Goal: Task Accomplishment & Management: Use online tool/utility

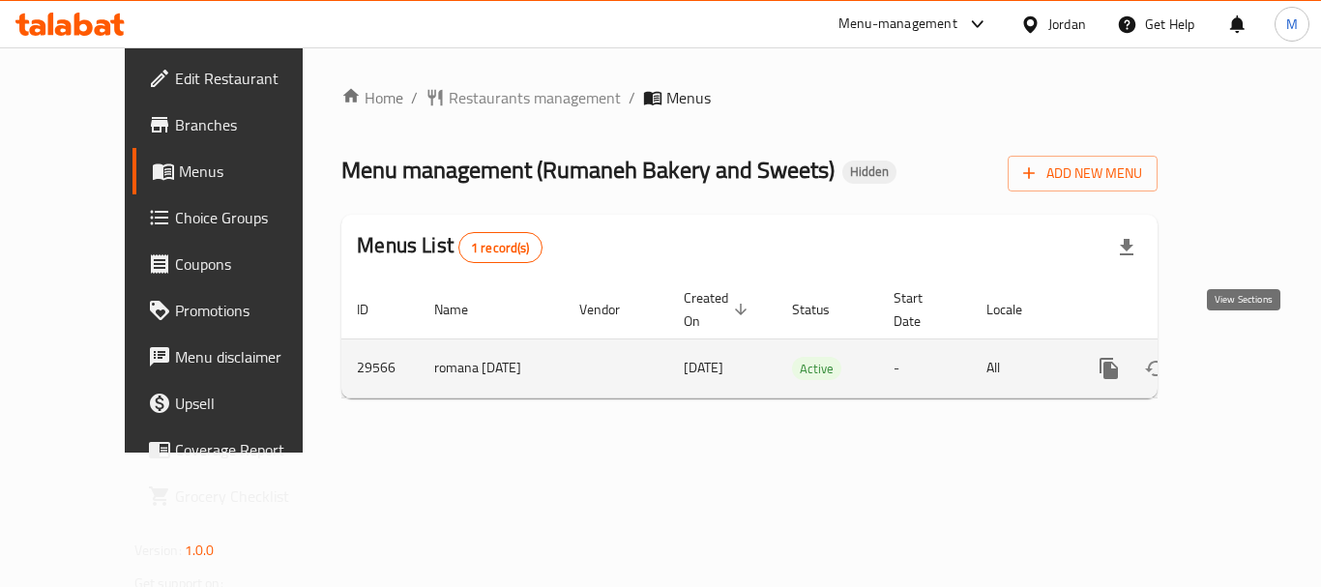
click at [1236, 357] on icon "enhanced table" at bounding box center [1247, 368] width 23 height 23
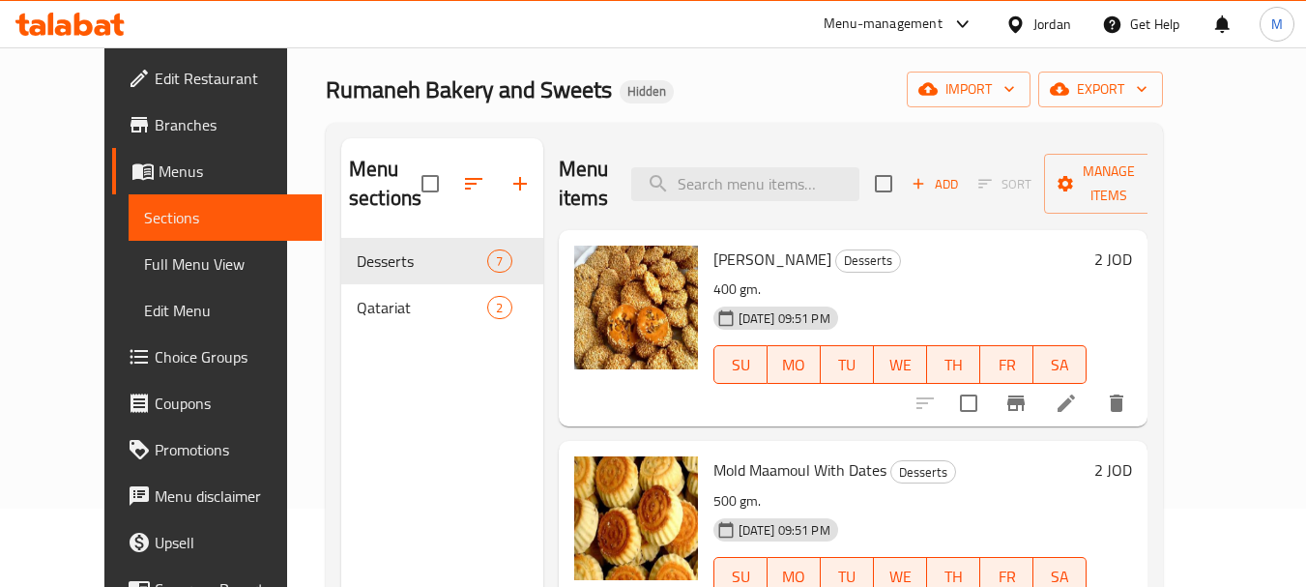
scroll to position [97, 0]
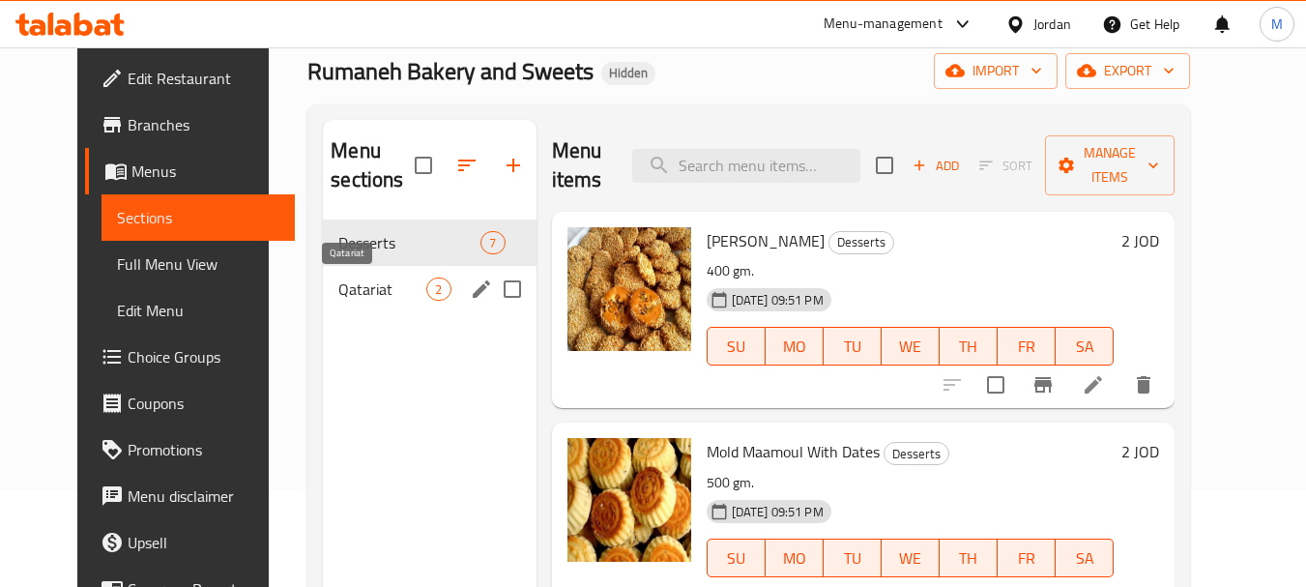
click at [362, 298] on span "Qatariat" at bounding box center [382, 288] width 88 height 23
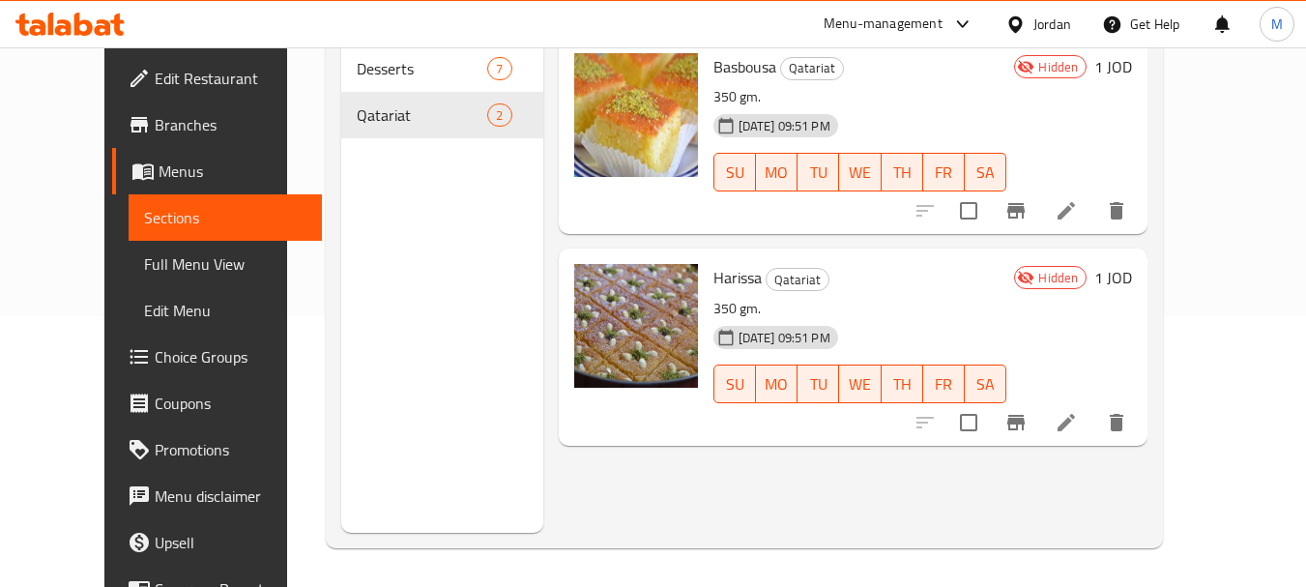
scroll to position [174, 0]
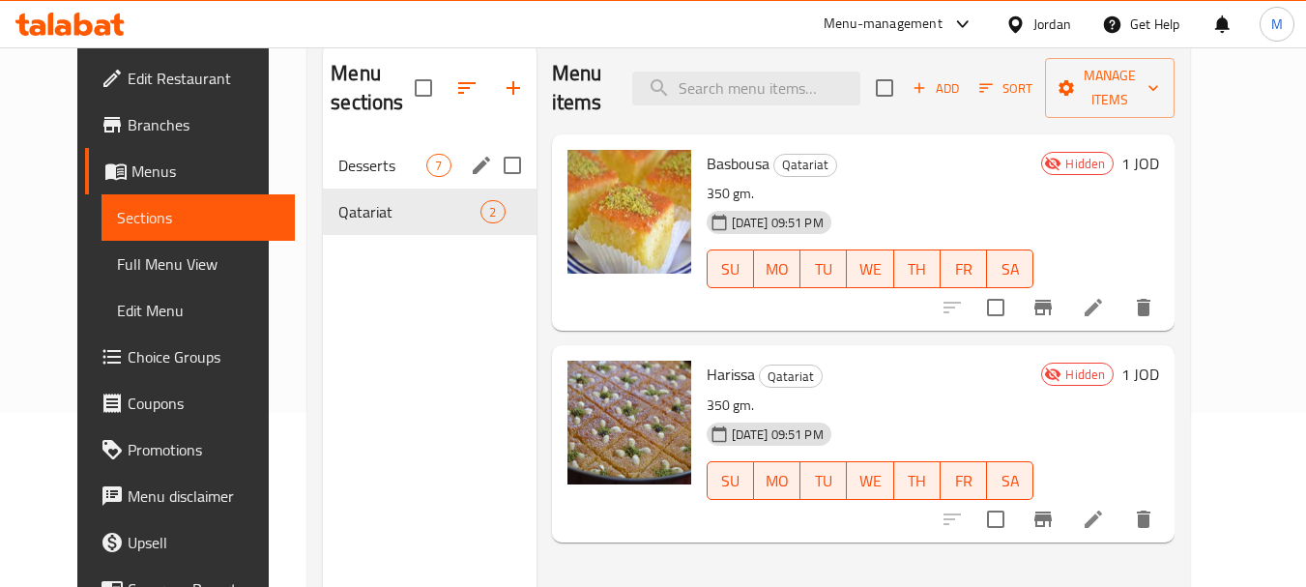
click at [380, 180] on div "Desserts 7" at bounding box center [429, 165] width 213 height 46
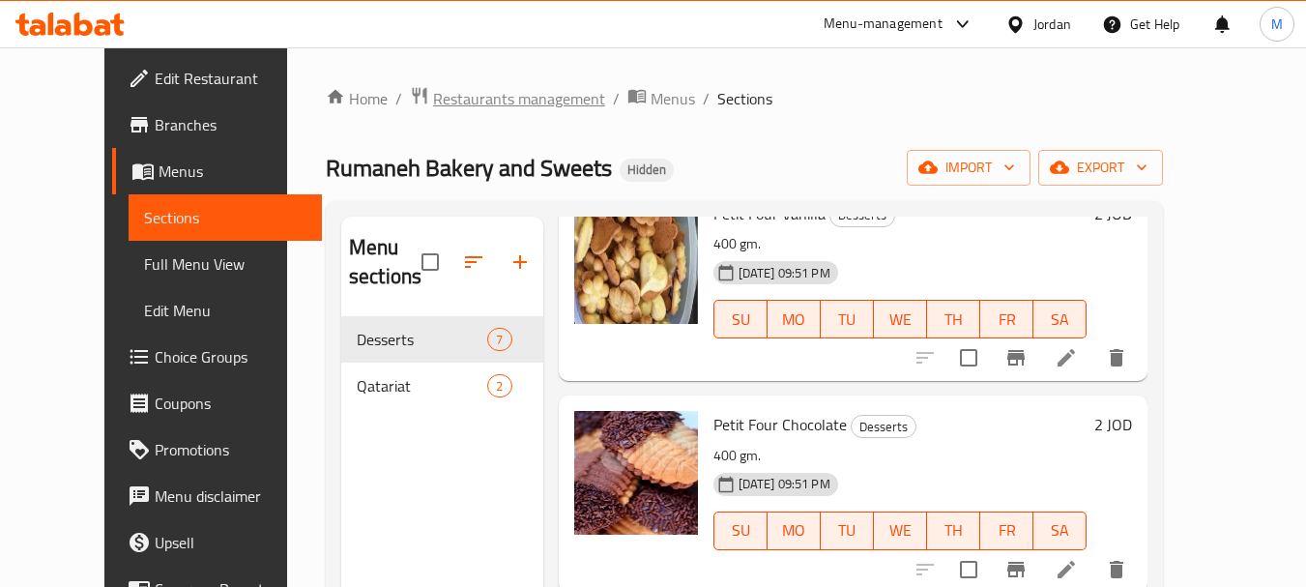
click at [491, 110] on span "Restaurants management" at bounding box center [519, 98] width 172 height 23
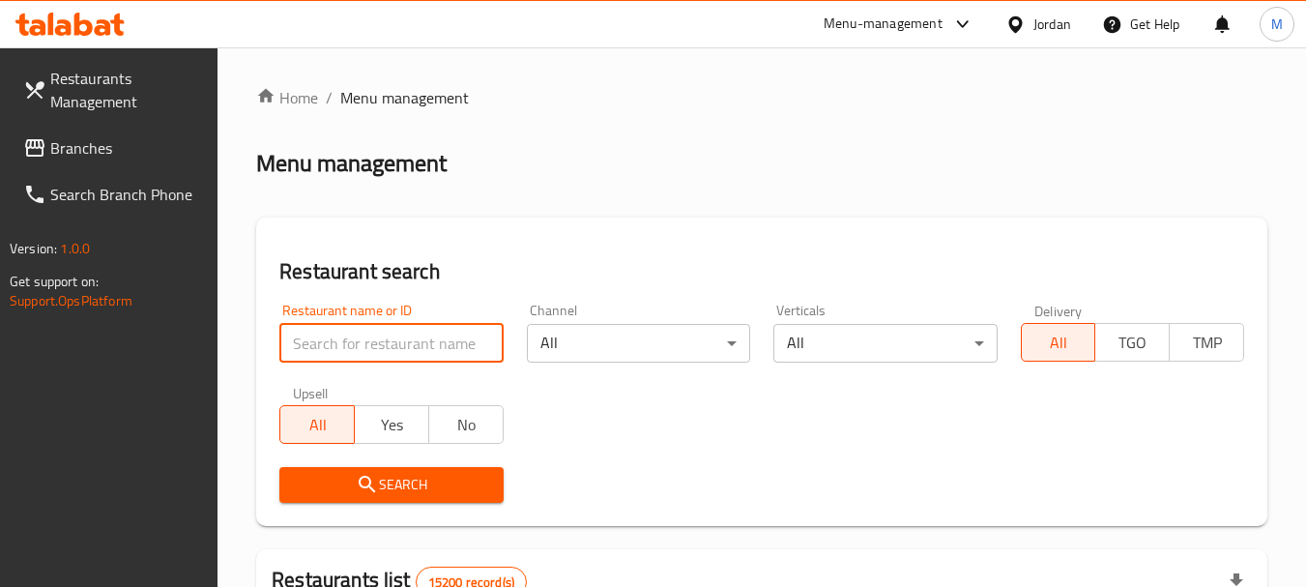
click at [390, 337] on input "search" at bounding box center [390, 343] width 223 height 39
type input "bakery"
click button "Search" at bounding box center [390, 485] width 223 height 36
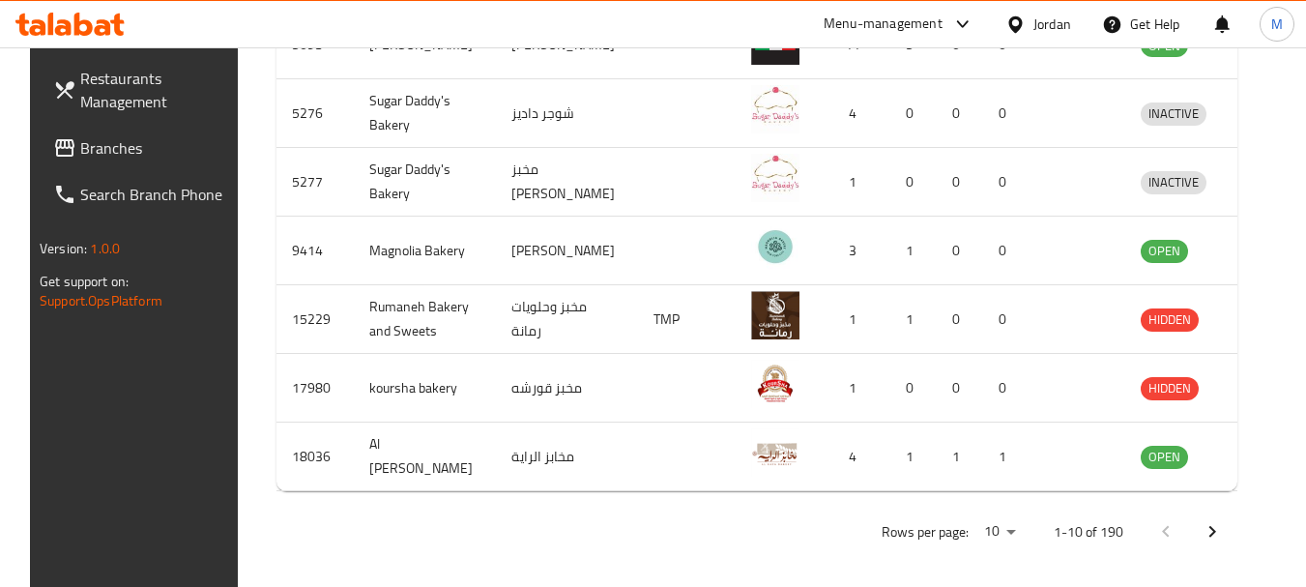
scroll to position [877, 0]
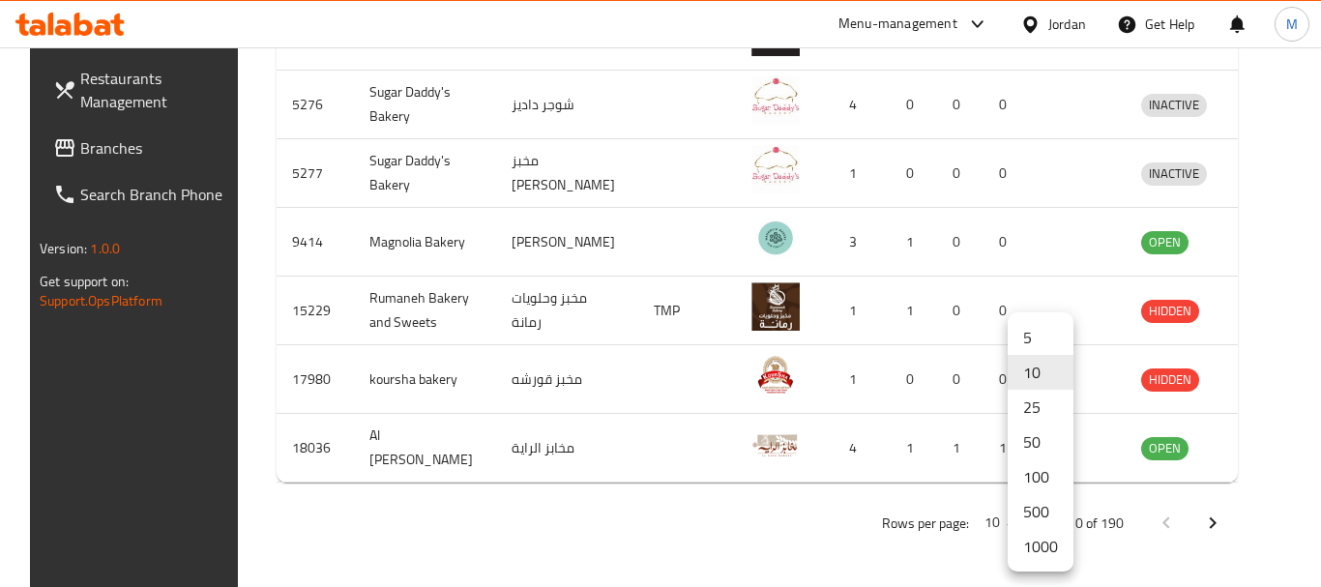
click at [1045, 481] on li "100" at bounding box center [1040, 476] width 66 height 35
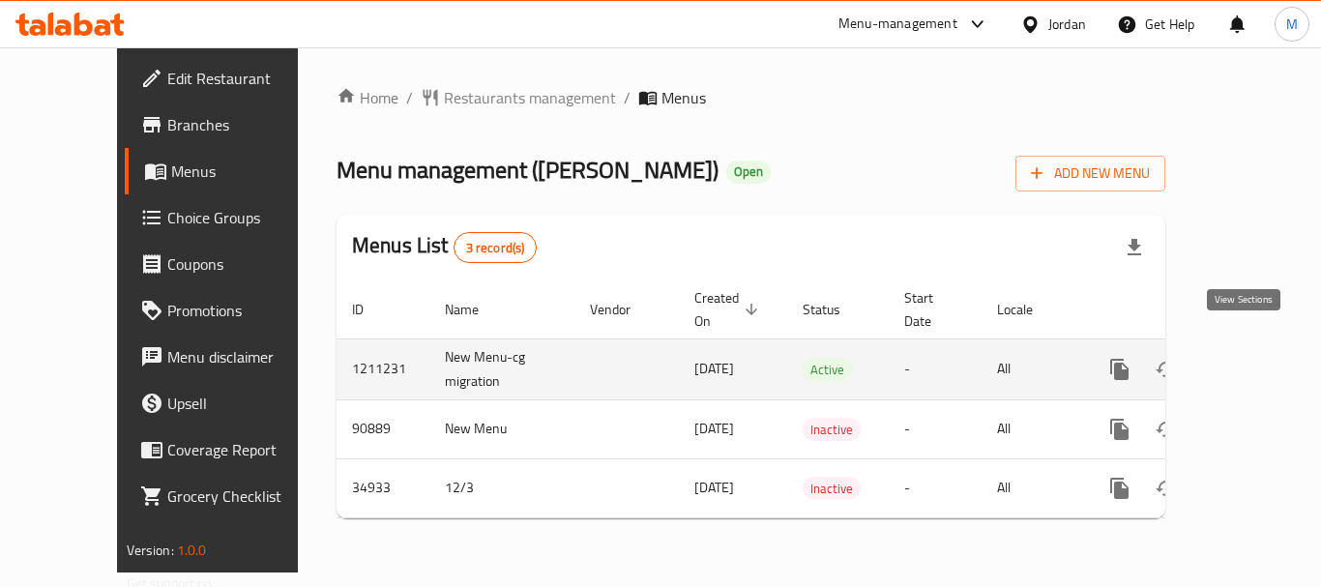
click at [1259, 346] on link "enhanced table" at bounding box center [1258, 369] width 46 height 46
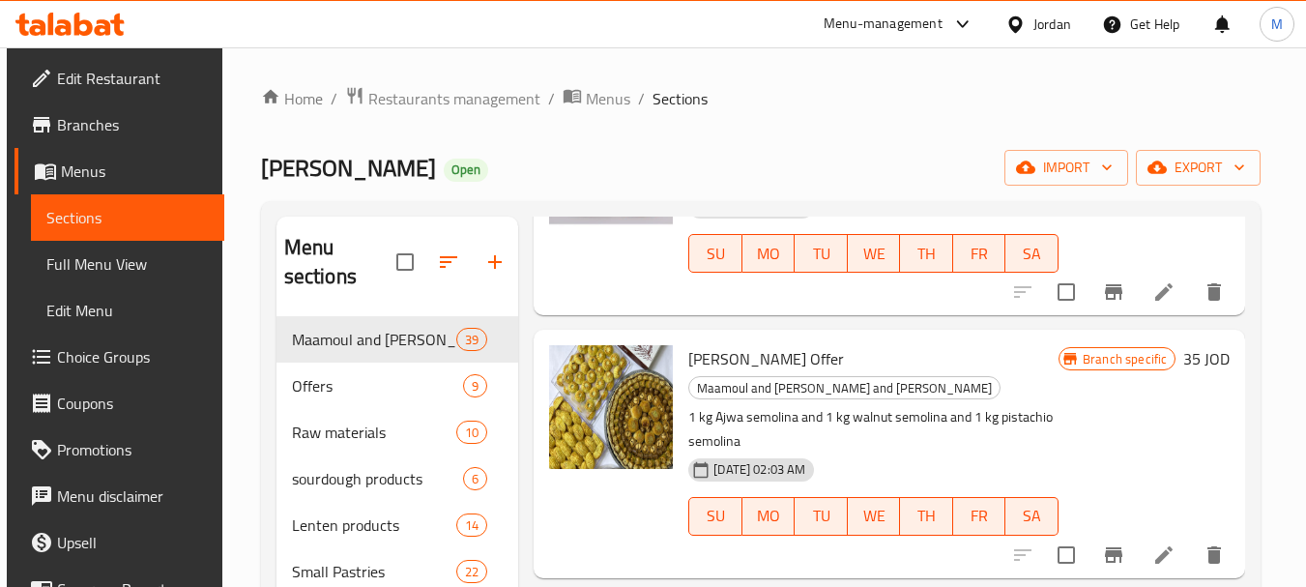
scroll to position [193, 0]
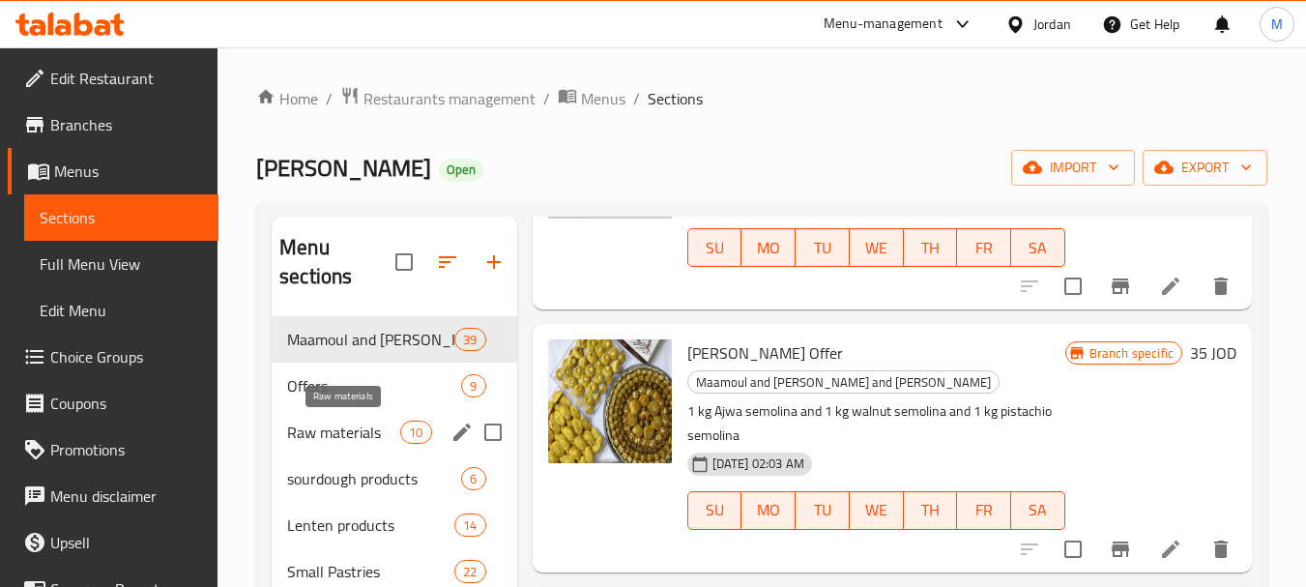
click at [371, 421] on span "Raw materials" at bounding box center [343, 432] width 113 height 23
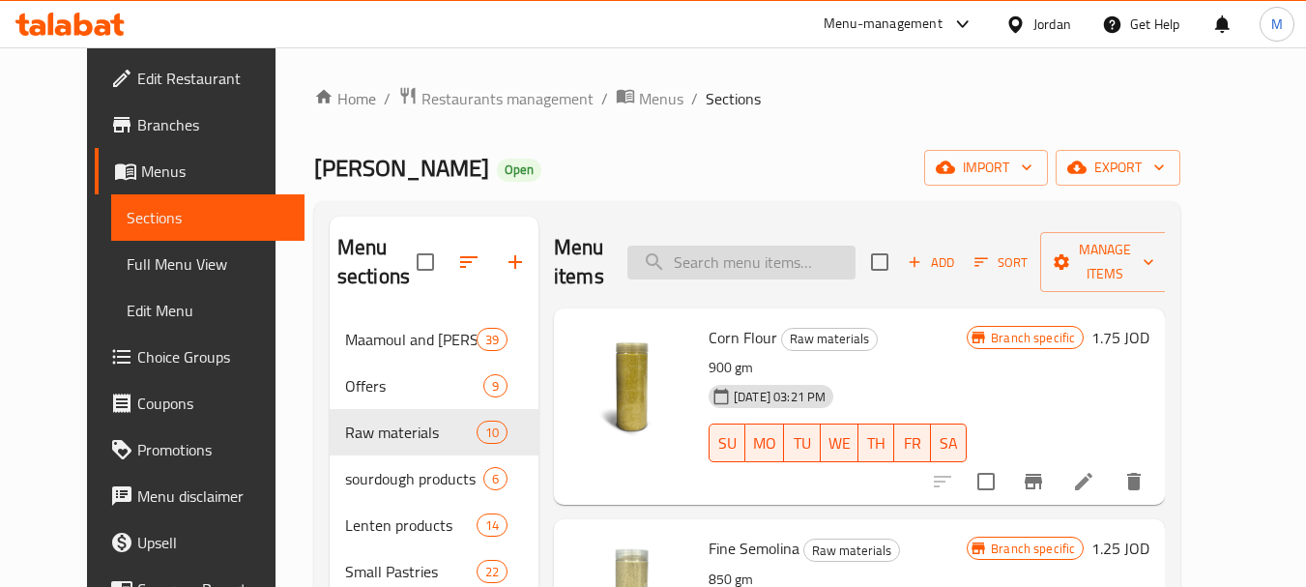
click at [789, 277] on input "search" at bounding box center [741, 263] width 228 height 34
paste input "كماج"
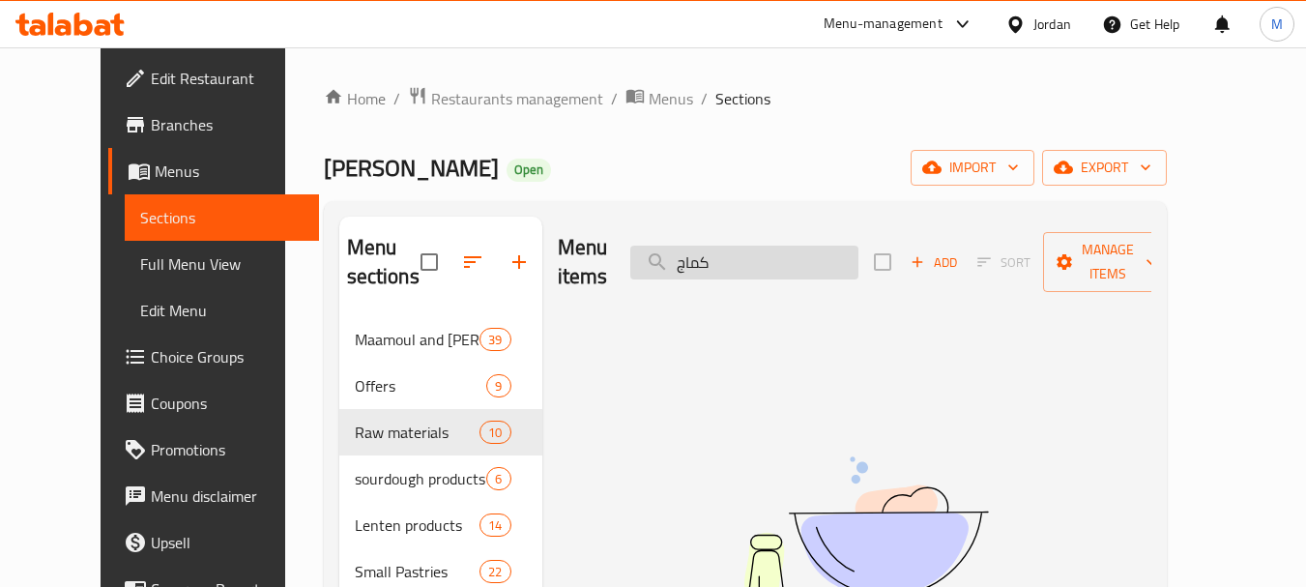
click at [740, 247] on input "كماج" at bounding box center [744, 263] width 228 height 34
paste input "طابون"
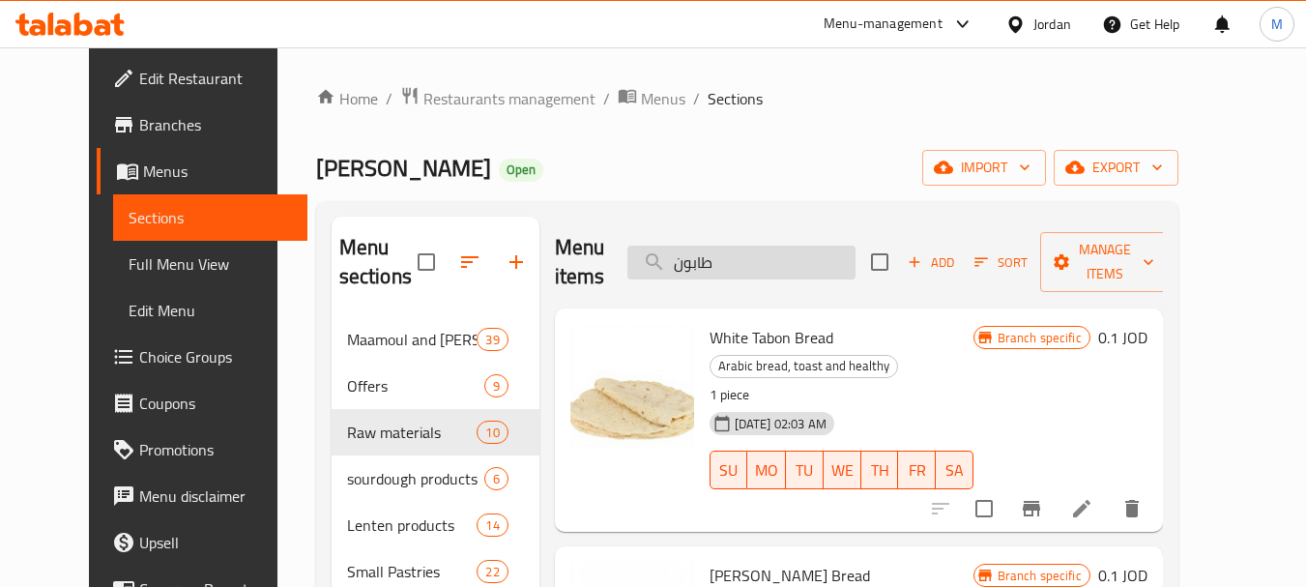
click at [726, 246] on input "طابون" at bounding box center [741, 263] width 228 height 34
paste input "[PERSON_NAME]"
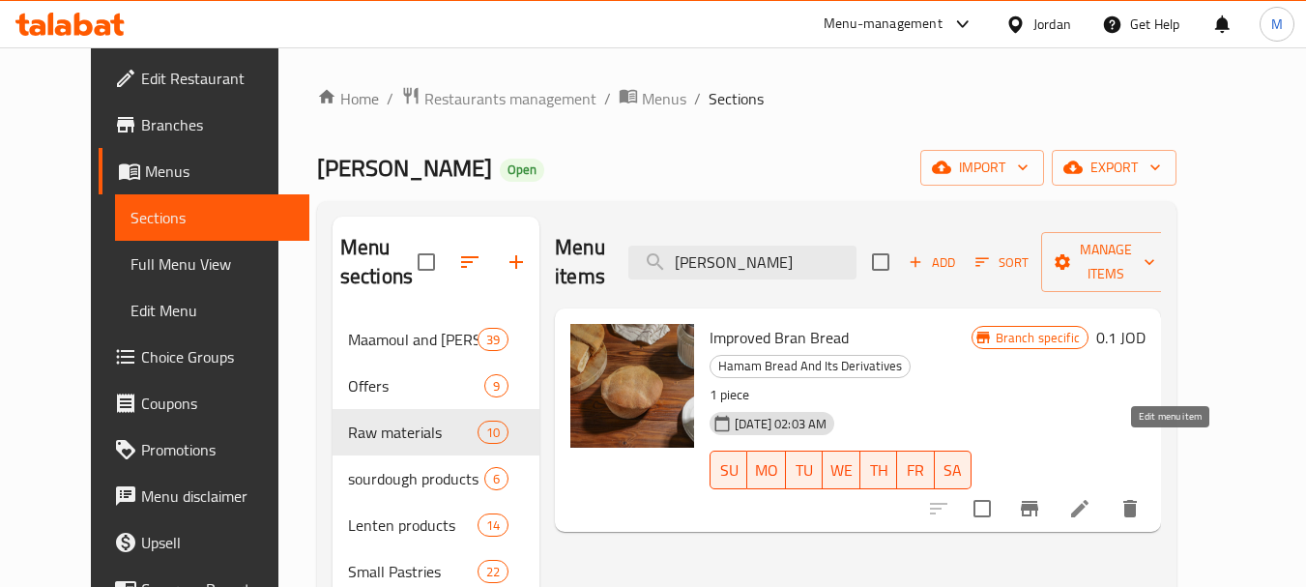
type input "[PERSON_NAME]"
click at [1091, 497] on icon at bounding box center [1079, 508] width 23 height 23
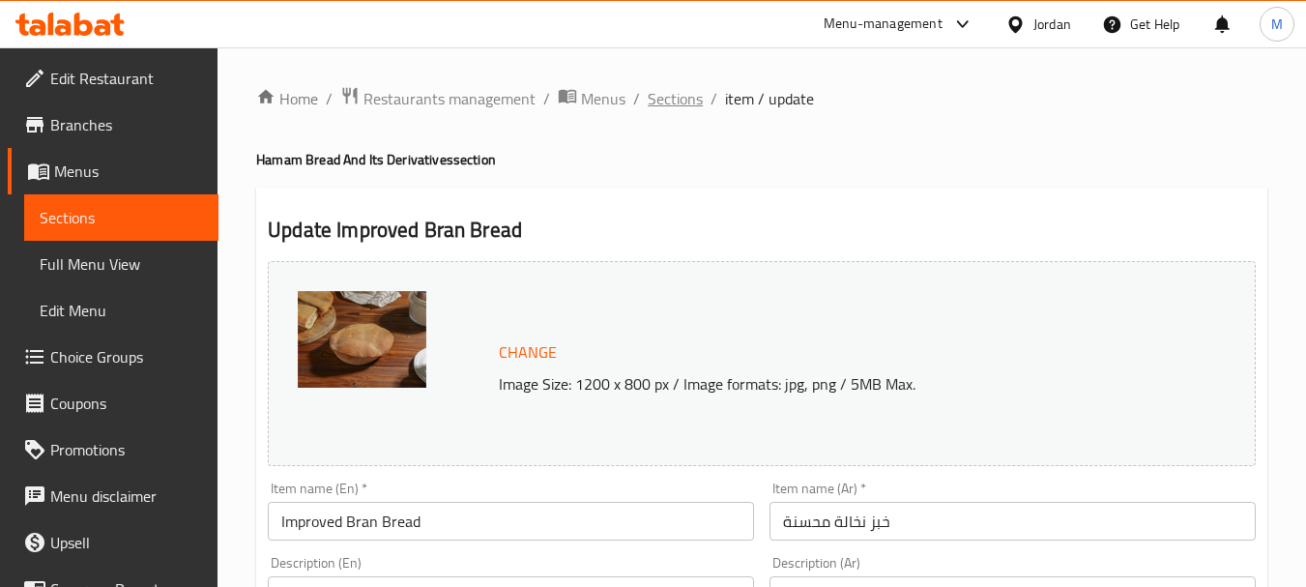
click at [693, 107] on span "Sections" at bounding box center [675, 98] width 55 height 23
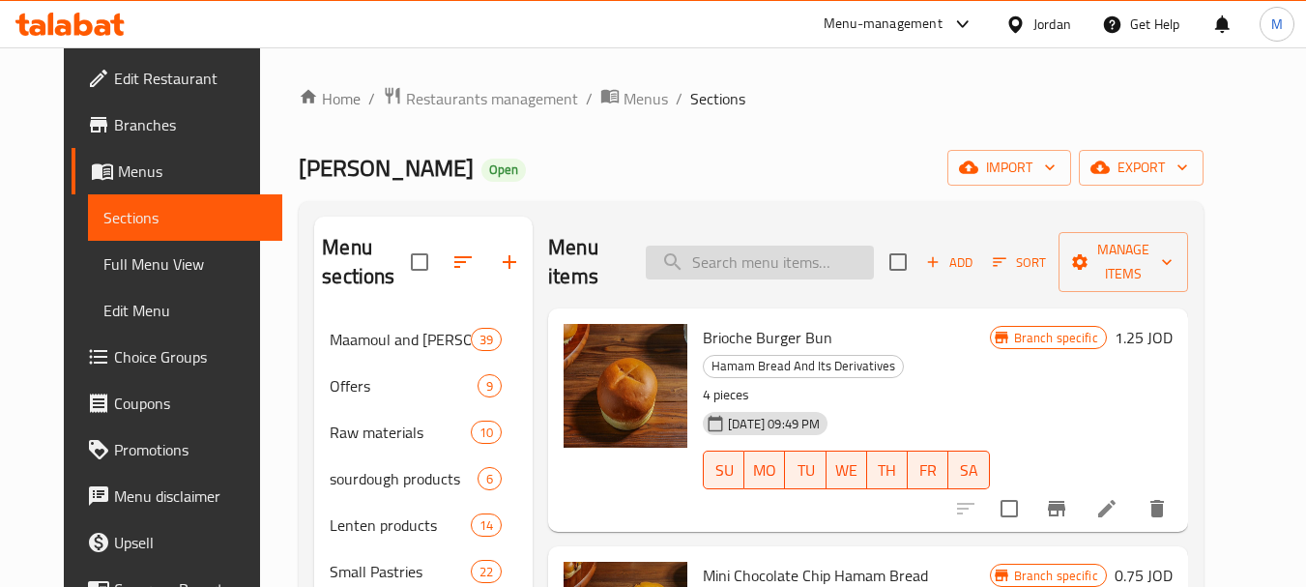
click at [779, 274] on input "search" at bounding box center [760, 263] width 228 height 34
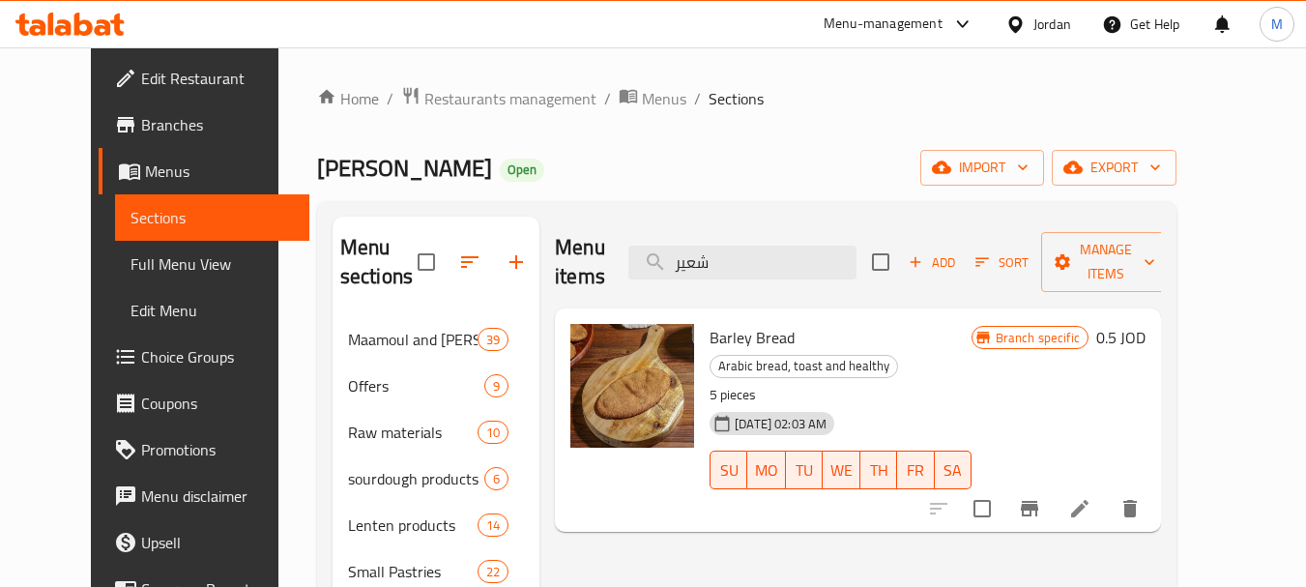
click at [723, 323] on span "Barley Bread" at bounding box center [752, 337] width 85 height 29
copy h6 "Barley Bread"
click at [897, 355] on span "Arabic bread, toast and healthy" at bounding box center [804, 366] width 187 height 22
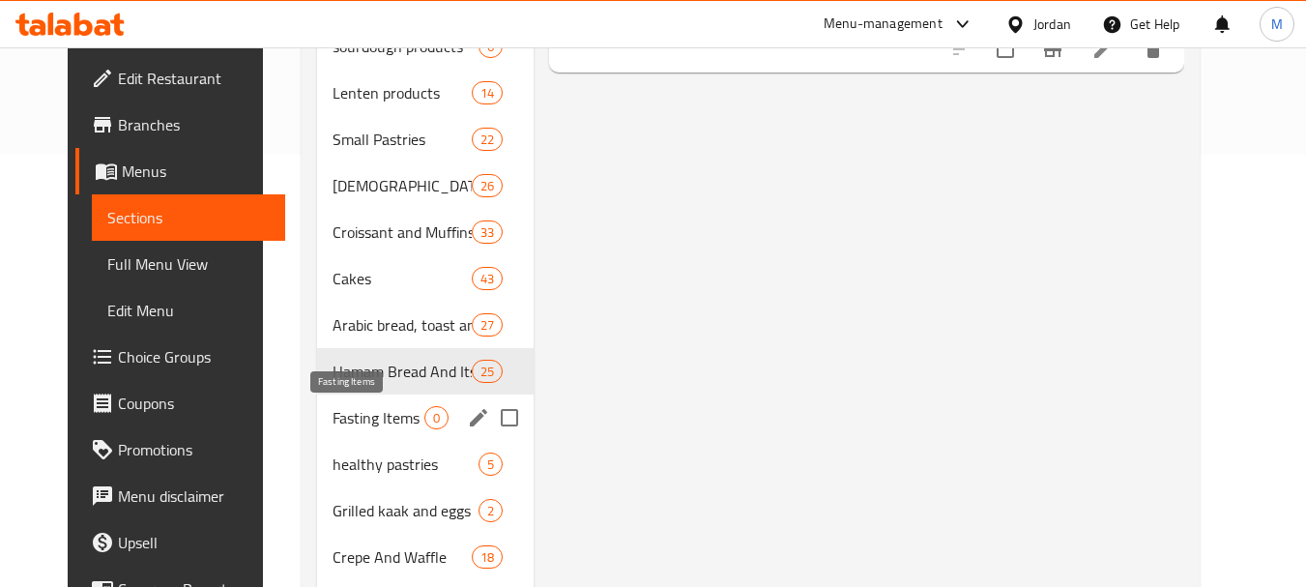
scroll to position [483, 0]
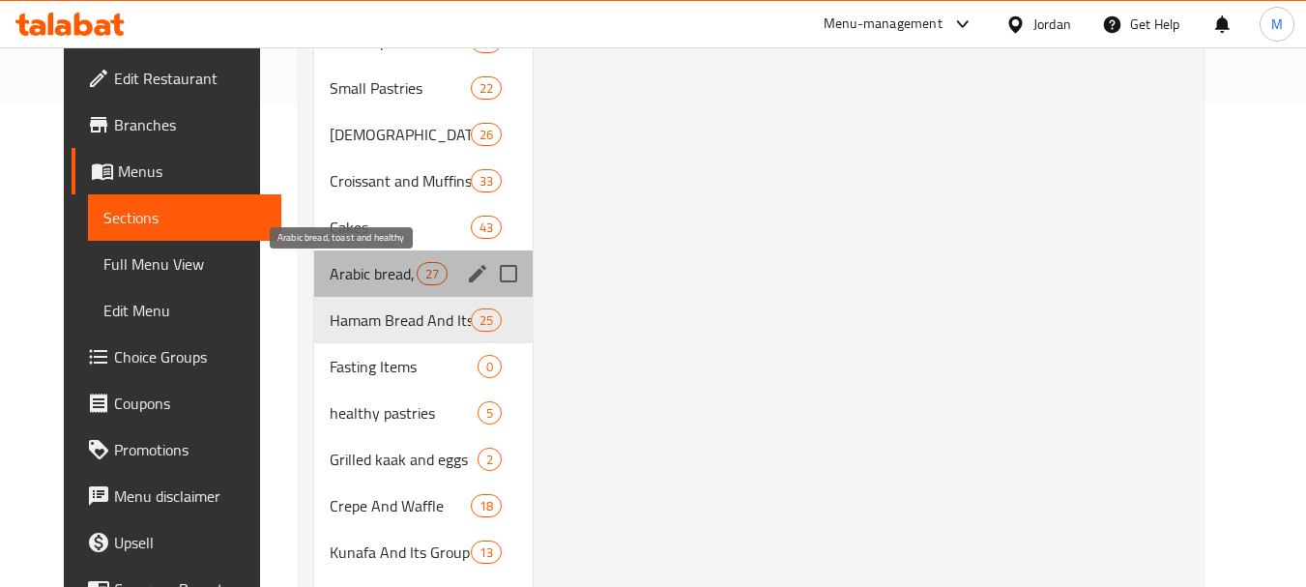
click at [360, 270] on span "Arabic bread, toast and healthy" at bounding box center [373, 273] width 87 height 23
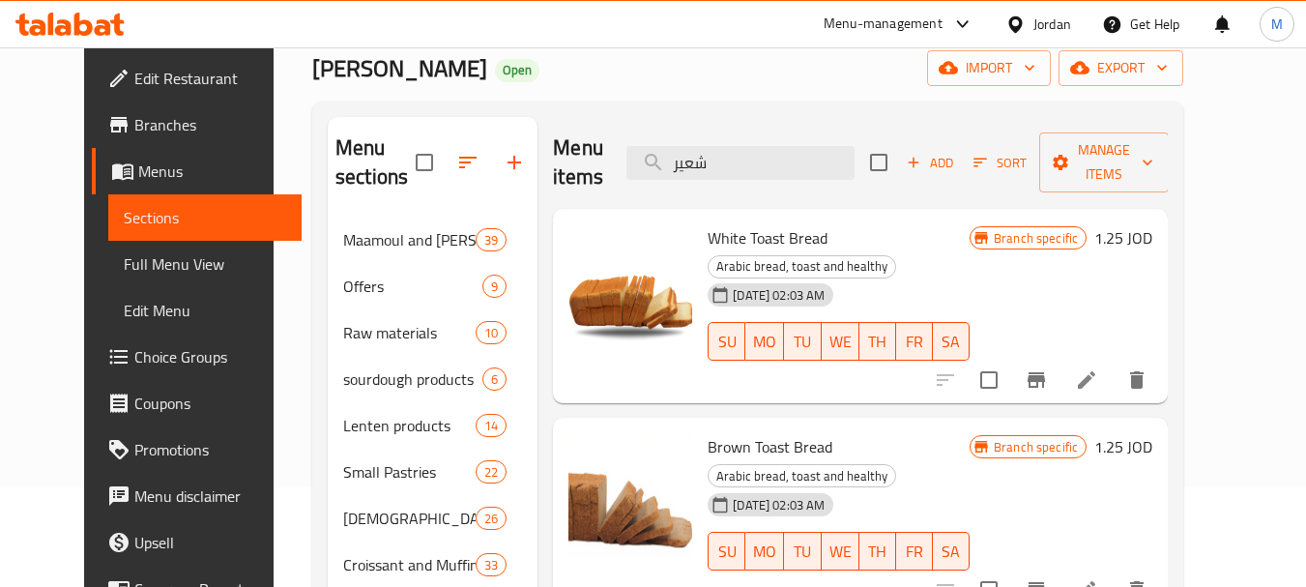
scroll to position [97, 0]
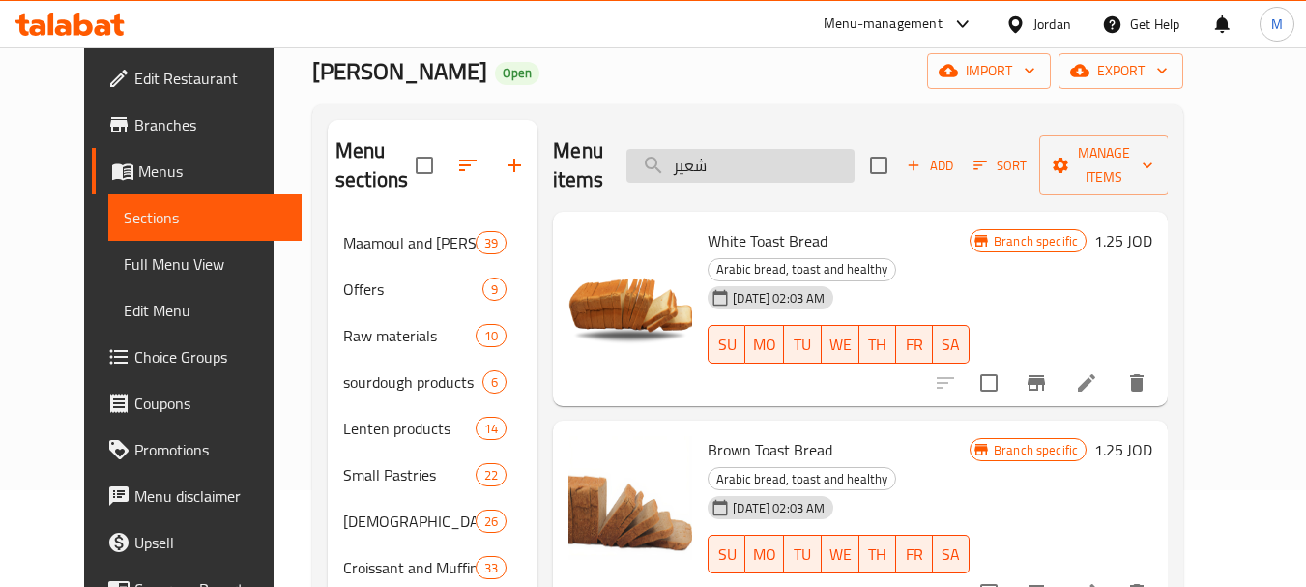
click at [759, 167] on input "شعير" at bounding box center [740, 166] width 228 height 34
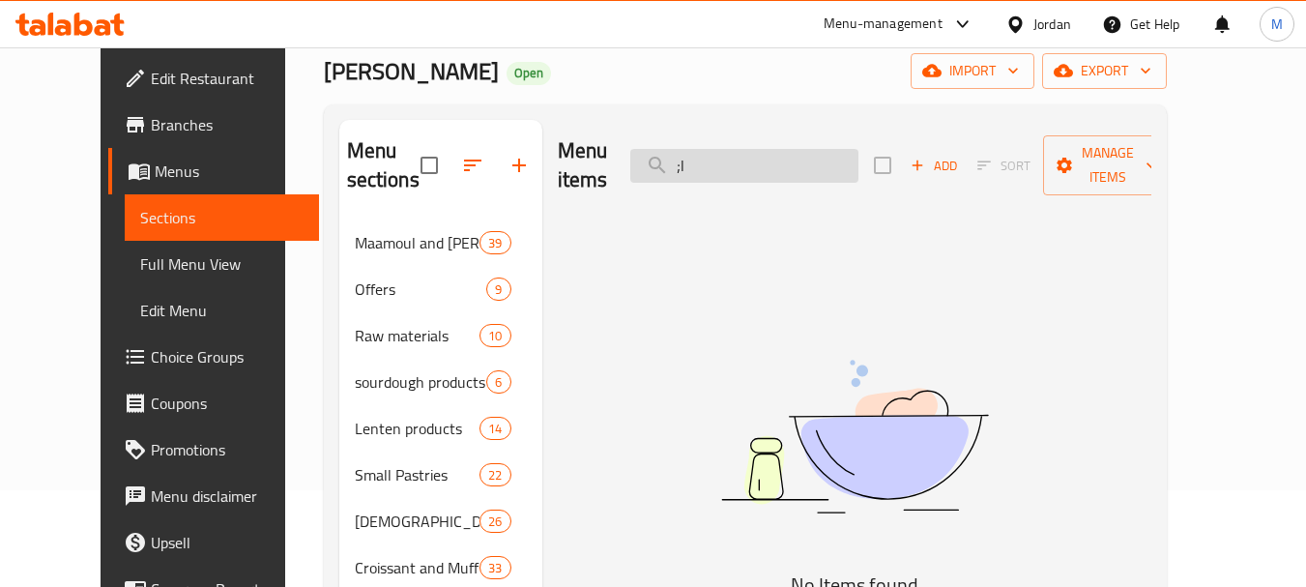
type input ";"
type input "ك"
